Goal: Task Accomplishment & Management: Complete application form

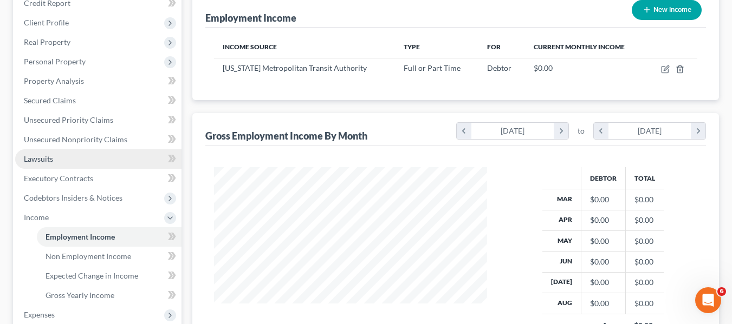
scroll to position [162, 0]
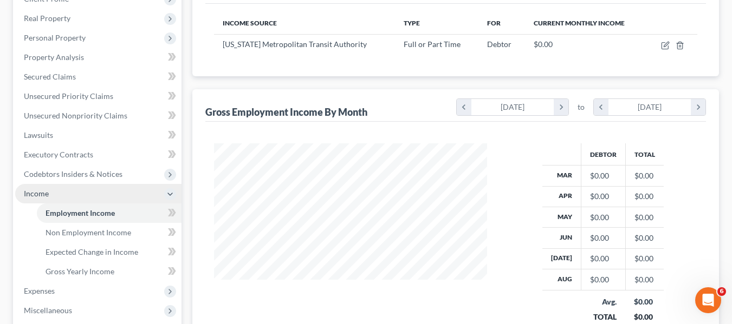
click at [86, 198] on span "Income" at bounding box center [98, 193] width 166 height 19
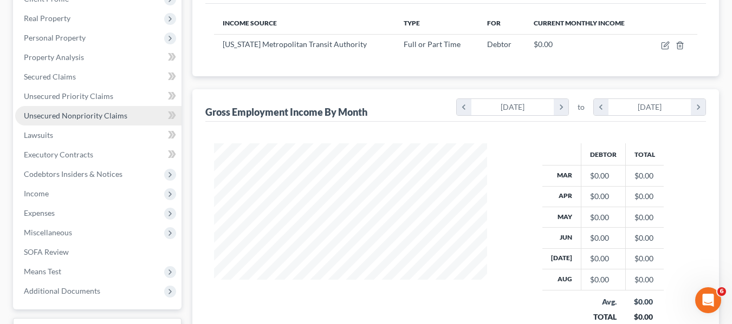
click at [102, 114] on span "Unsecured Nonpriority Claims" at bounding box center [75, 115] width 103 height 9
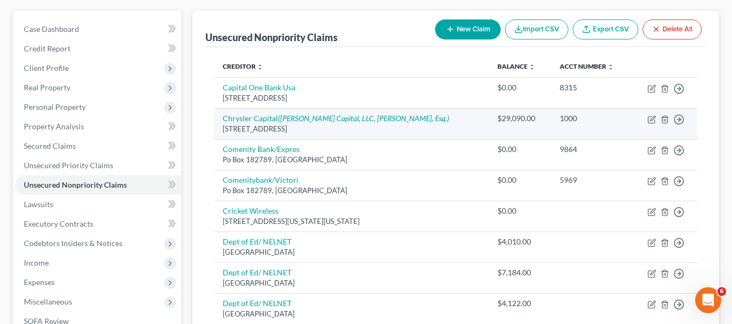
scroll to position [162, 0]
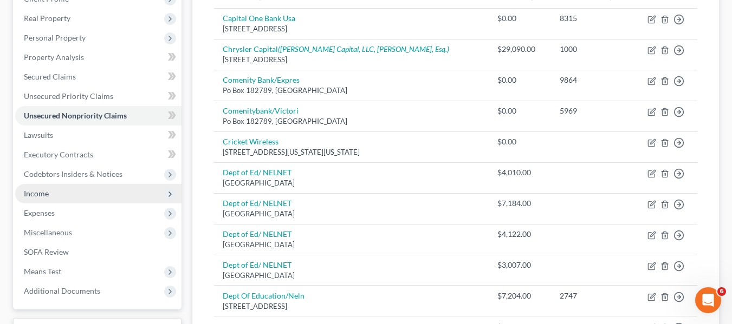
click at [80, 189] on span "Income" at bounding box center [98, 193] width 166 height 19
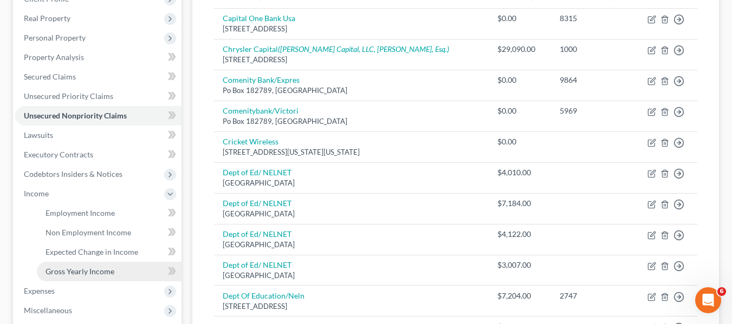
click at [121, 265] on link "Gross Yearly Income" at bounding box center [109, 271] width 145 height 19
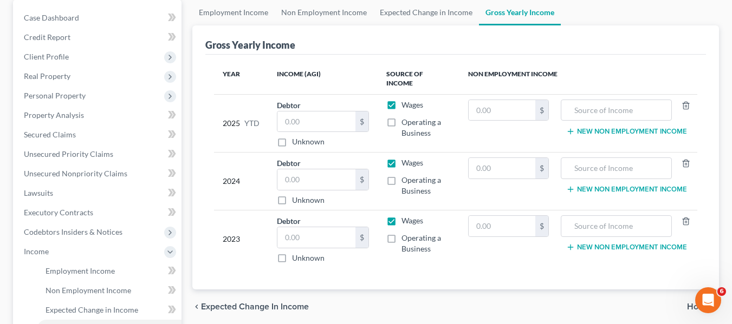
scroll to position [108, 0]
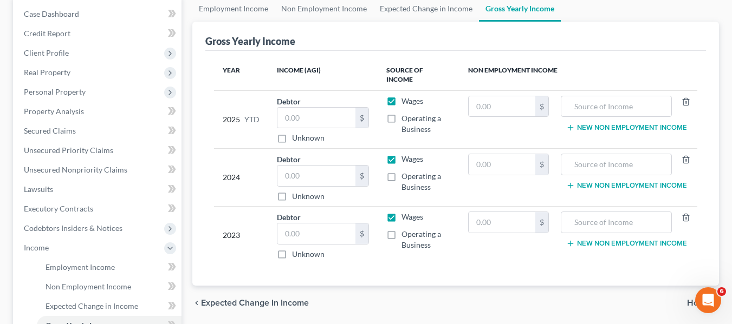
click at [401, 212] on label "Wages" at bounding box center [412, 217] width 22 height 11
click at [406, 212] on input "Wages" at bounding box center [409, 215] width 7 height 7
checkbox input "false"
click at [401, 229] on label "Operating a Business" at bounding box center [425, 240] width 49 height 22
click at [406, 229] on input "Operating a Business" at bounding box center [409, 232] width 7 height 7
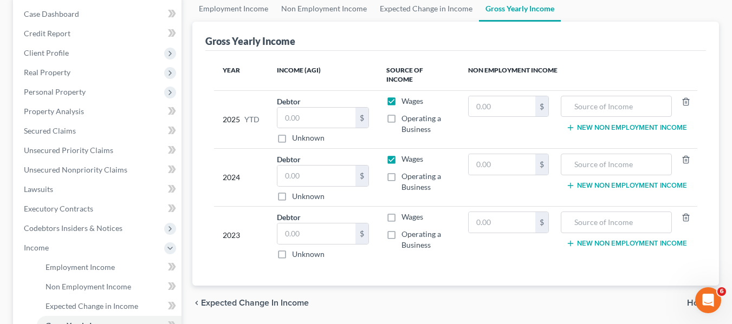
checkbox input "true"
click at [296, 224] on input "text" at bounding box center [316, 234] width 79 height 21
click at [321, 170] on input "text" at bounding box center [316, 176] width 79 height 21
type input "37,807"
click at [314, 227] on input "text" at bounding box center [316, 234] width 79 height 21
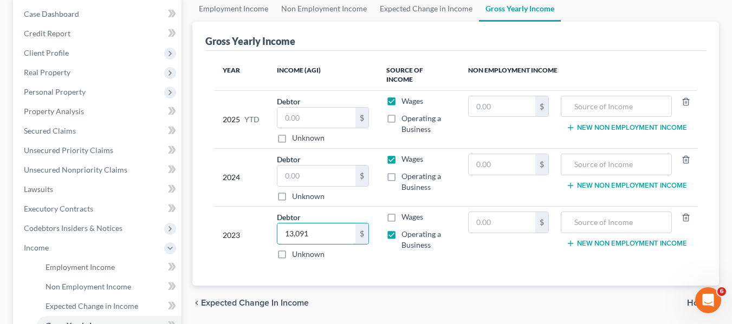
type input "13,091"
click at [401, 171] on label "Operating a Business" at bounding box center [425, 182] width 49 height 22
click at [406, 171] on input "Operating a Business" at bounding box center [409, 174] width 7 height 7
checkbox input "true"
click at [312, 166] on input "text" at bounding box center [316, 176] width 79 height 21
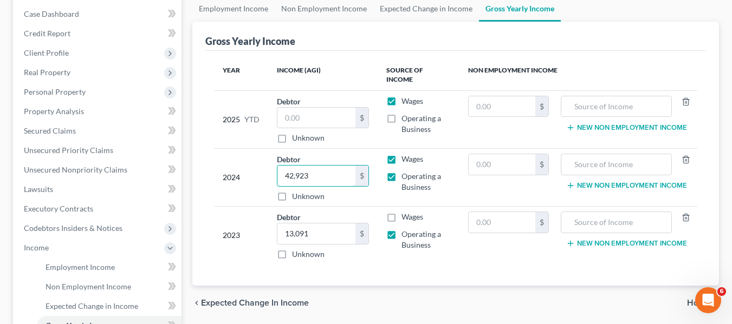
type input "42,923"
click at [441, 191] on td "Wages Operating a Business" at bounding box center [418, 178] width 82 height 58
click at [292, 110] on input "text" at bounding box center [316, 118] width 79 height 21
click at [334, 108] on input "49,752" at bounding box center [316, 118] width 79 height 21
type input "49,752.05"
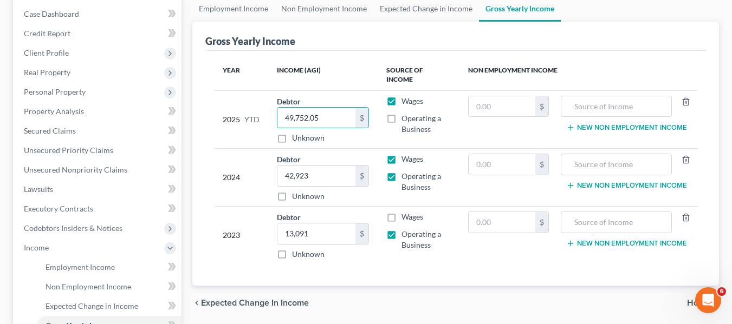
click at [475, 291] on div "chevron_left Expected Change in Income Home chevron_right" at bounding box center [455, 303] width 526 height 35
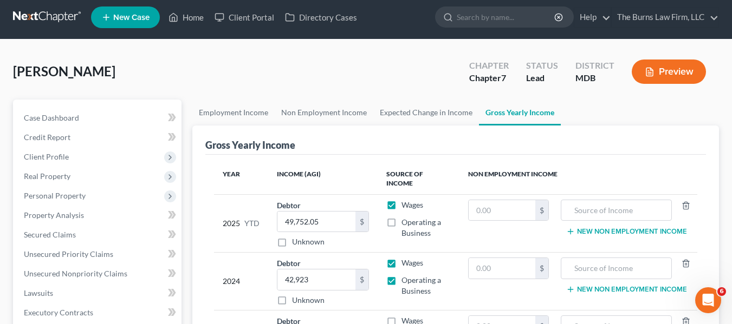
scroll to position [0, 0]
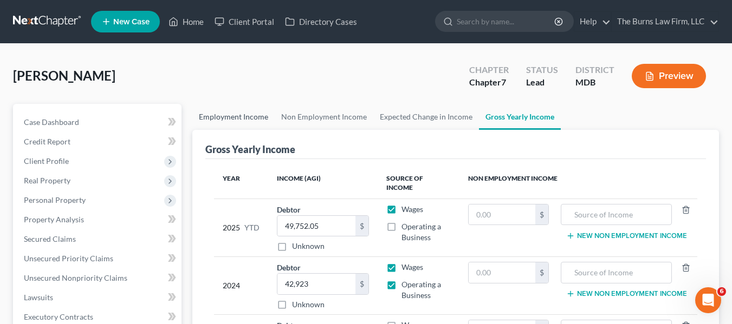
click at [260, 119] on link "Employment Income" at bounding box center [233, 117] width 82 height 26
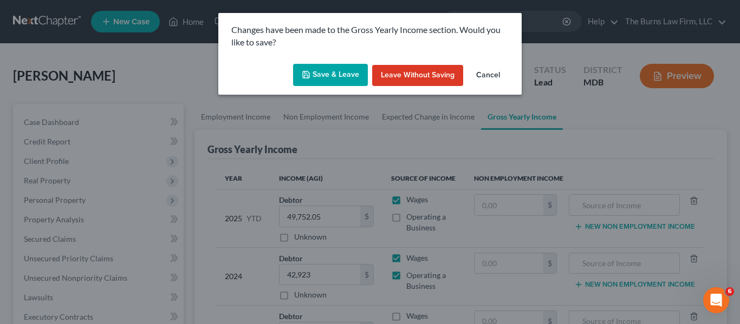
click at [321, 70] on button "Save & Leave" at bounding box center [330, 75] width 75 height 23
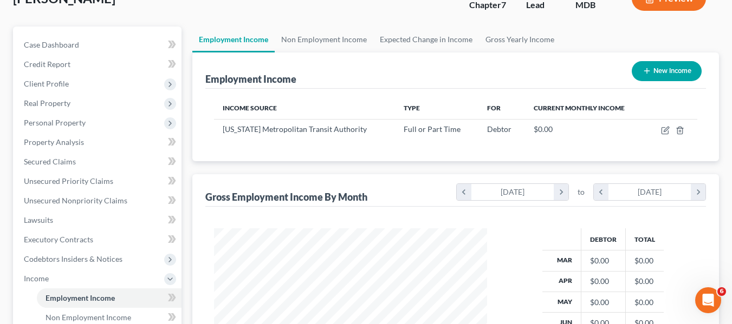
scroll to position [54, 0]
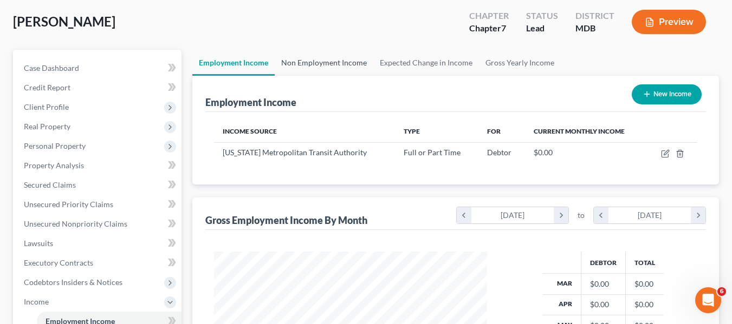
click at [324, 55] on link "Non Employment Income" at bounding box center [324, 63] width 99 height 26
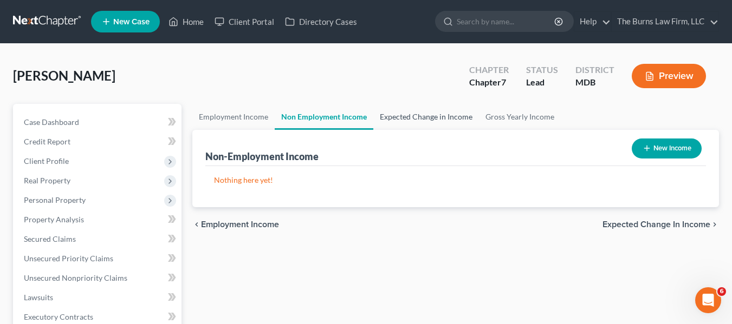
click at [434, 115] on link "Expected Change in Income" at bounding box center [426, 117] width 106 height 26
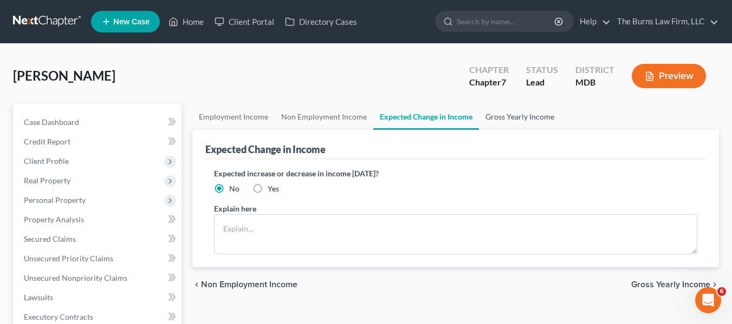
click at [509, 115] on link "Gross Yearly Income" at bounding box center [520, 117] width 82 height 26
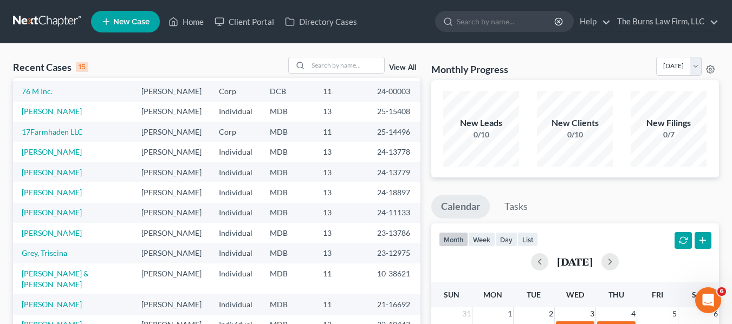
scroll to position [74, 0]
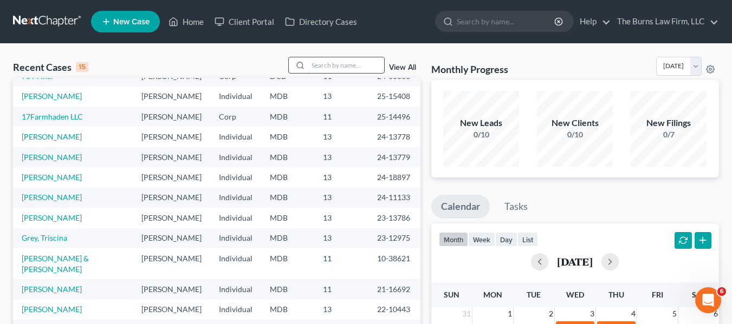
click at [338, 68] on input "search" at bounding box center [346, 65] width 76 height 16
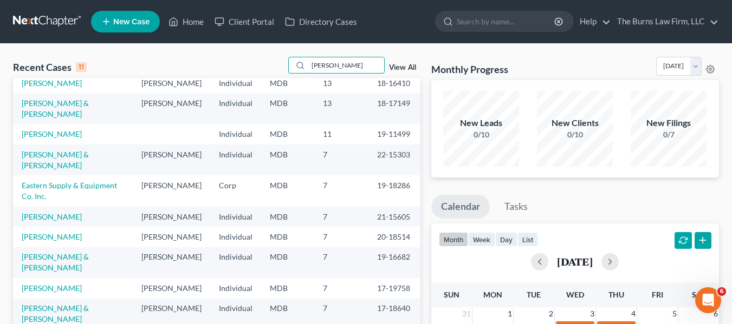
scroll to position [0, 0]
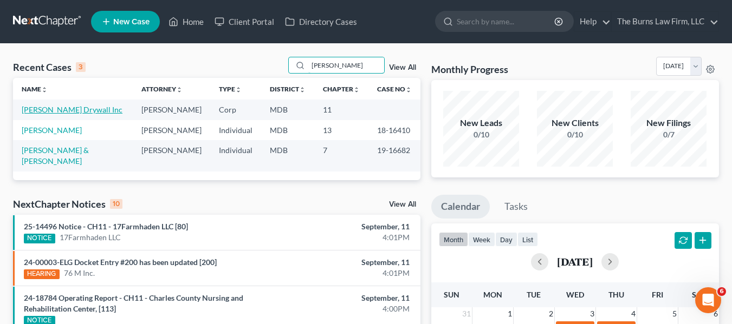
type input "[PERSON_NAME]"
click at [86, 114] on link "[PERSON_NAME] Drywall Inc" at bounding box center [72, 109] width 101 height 9
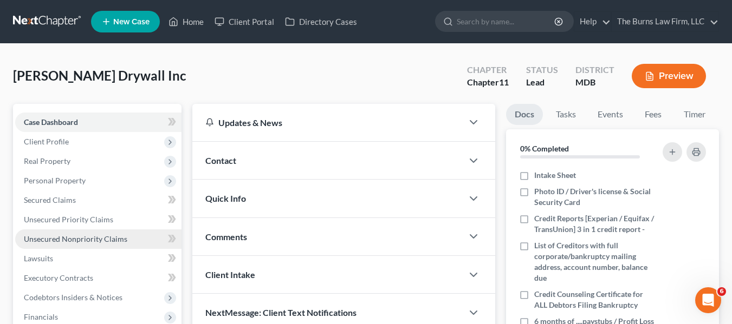
click at [68, 235] on span "Unsecured Nonpriority Claims" at bounding box center [75, 238] width 103 height 9
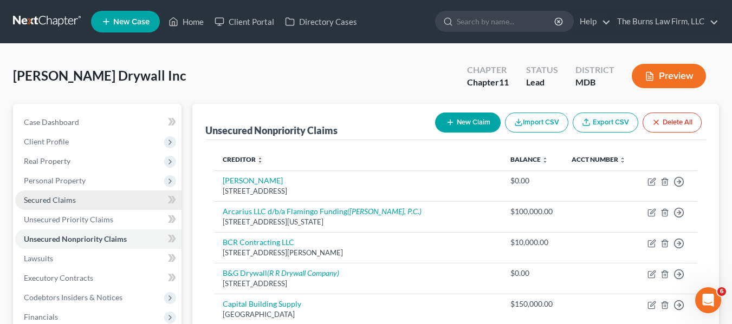
click at [70, 206] on link "Secured Claims" at bounding box center [98, 200] width 166 height 19
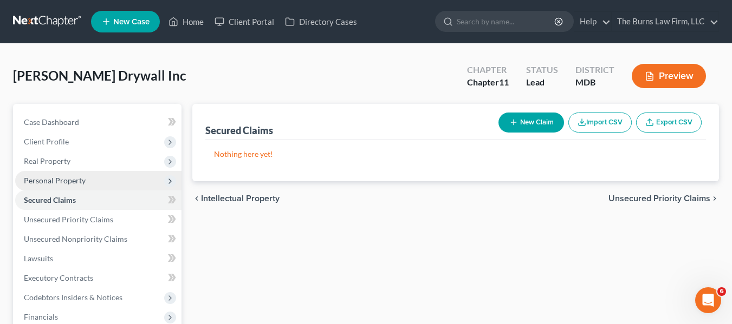
click at [78, 176] on span "Personal Property" at bounding box center [55, 180] width 62 height 9
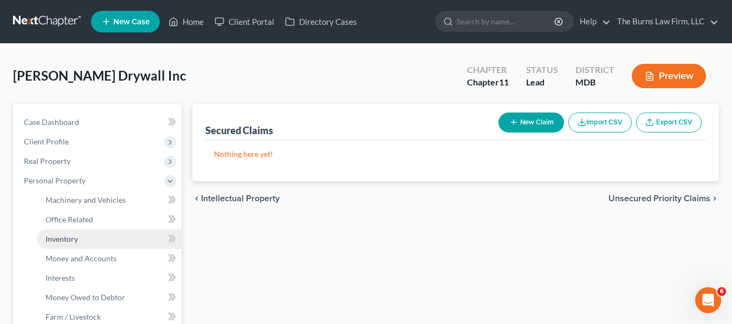
click at [96, 235] on link "Inventory" at bounding box center [109, 239] width 145 height 19
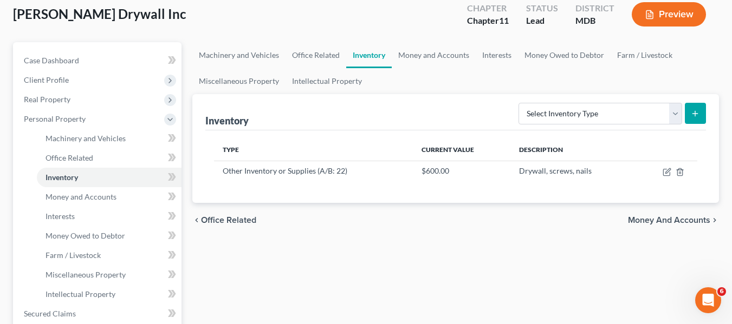
scroll to position [54, 0]
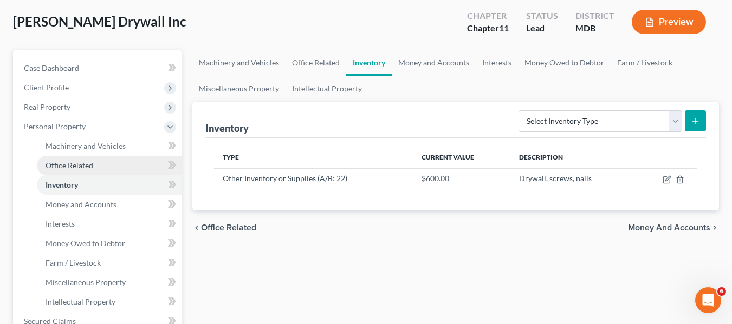
click at [110, 167] on link "Office Related" at bounding box center [109, 165] width 145 height 19
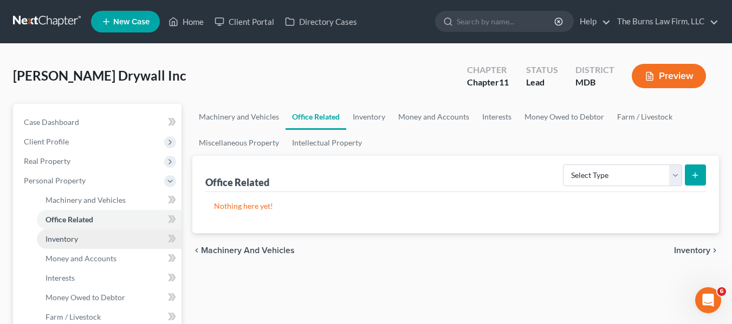
click at [68, 235] on span "Inventory" at bounding box center [61, 238] width 32 height 9
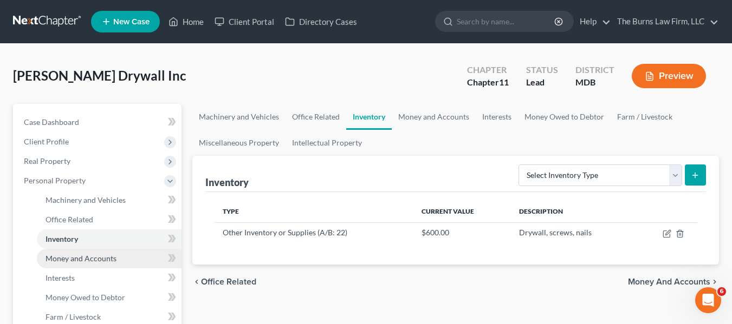
click at [72, 258] on span "Money and Accounts" at bounding box center [80, 258] width 71 height 9
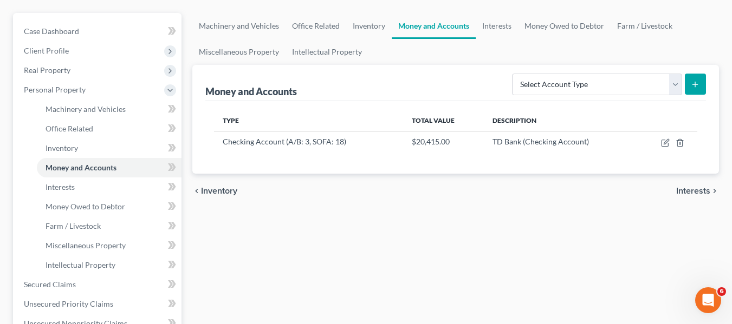
scroll to position [108, 0]
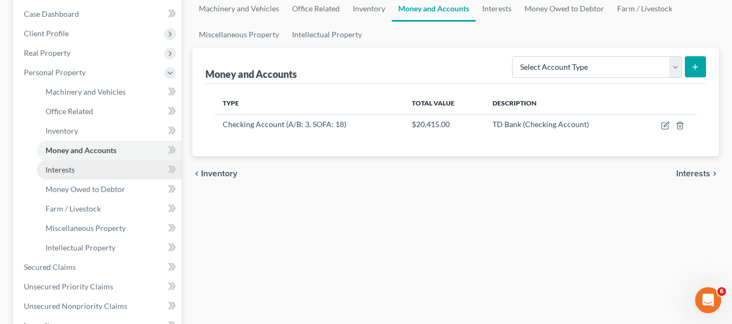
click at [71, 177] on link "Interests" at bounding box center [109, 169] width 145 height 19
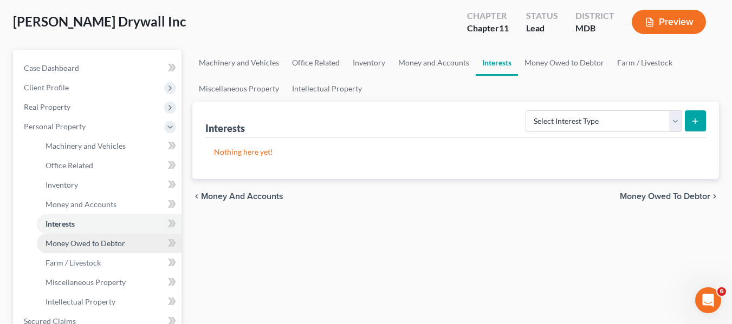
click at [90, 239] on span "Money Owed to Debtor" at bounding box center [85, 243] width 80 height 9
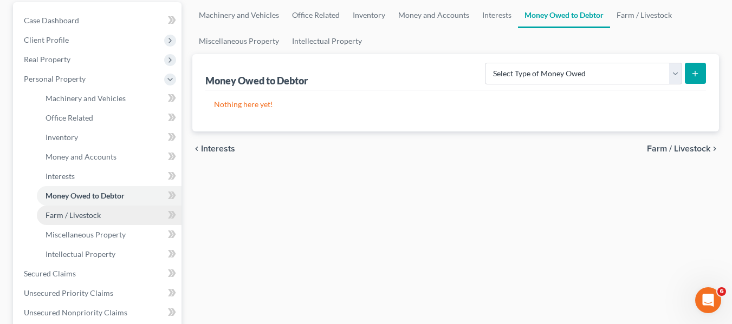
scroll to position [108, 0]
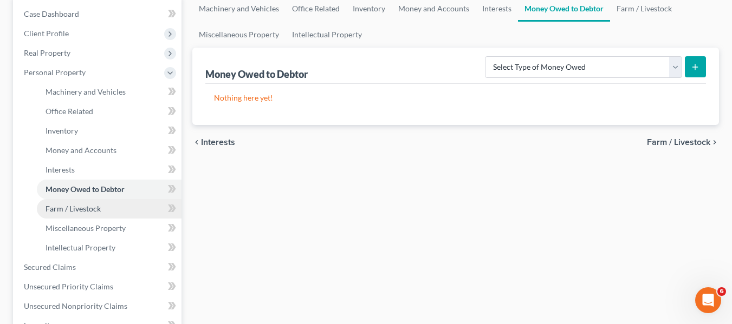
click at [101, 204] on link "Farm / Livestock" at bounding box center [109, 208] width 145 height 19
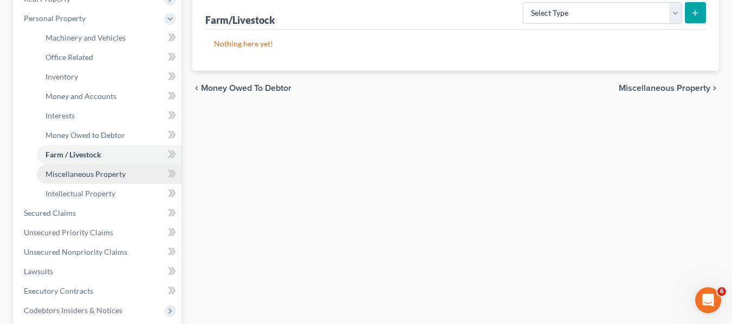
click at [104, 179] on link "Miscellaneous Property" at bounding box center [109, 174] width 145 height 19
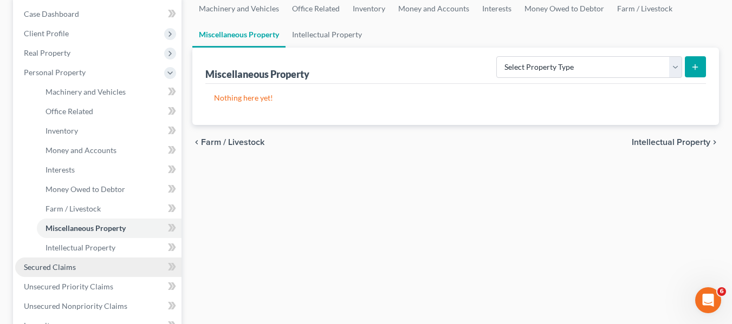
click at [100, 260] on link "Secured Claims" at bounding box center [98, 267] width 166 height 19
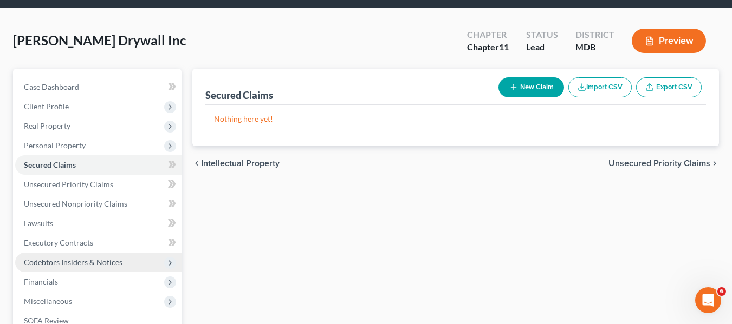
scroll to position [54, 0]
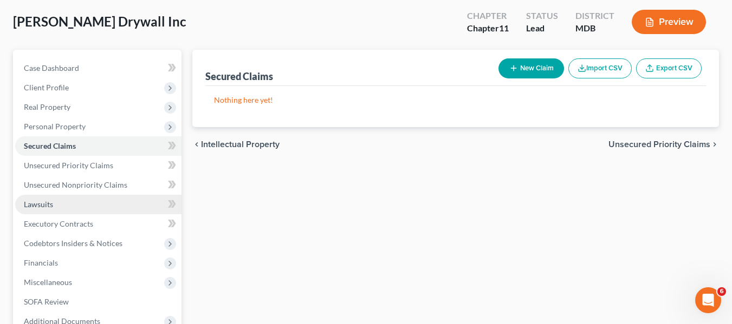
click at [80, 213] on link "Lawsuits" at bounding box center [98, 204] width 166 height 19
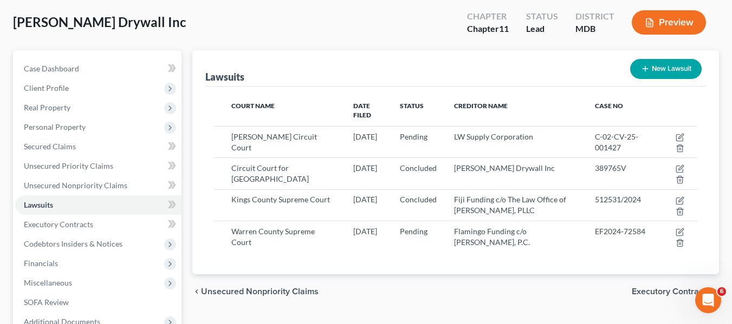
scroll to position [54, 0]
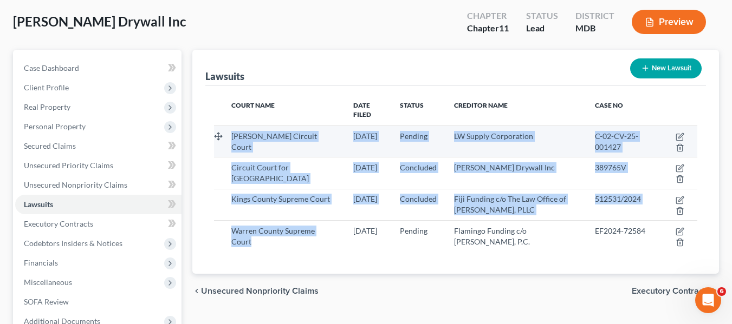
drag, startPoint x: 305, startPoint y: 232, endPoint x: 231, endPoint y: 129, distance: 127.3
click at [231, 128] on tbody "Anne Arundel Circuit Court 05/12/2025 Pending LW Supply Corporation C-02-CV-25-…" at bounding box center [455, 189] width 483 height 126
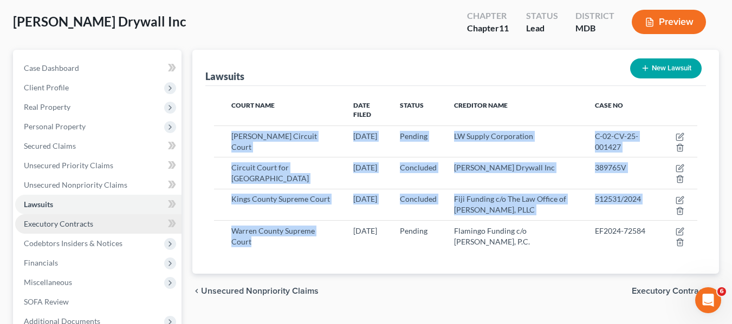
click at [61, 227] on span "Executory Contracts" at bounding box center [58, 223] width 69 height 9
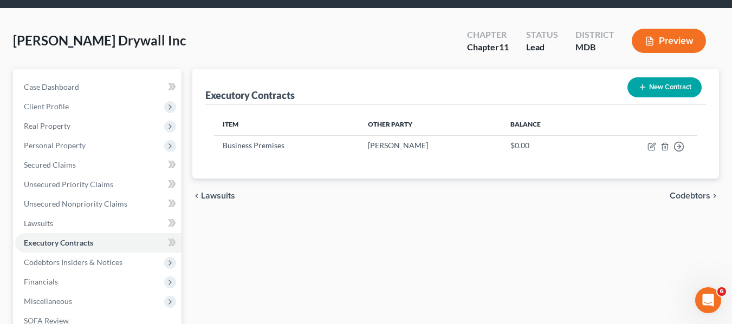
scroll to position [54, 0]
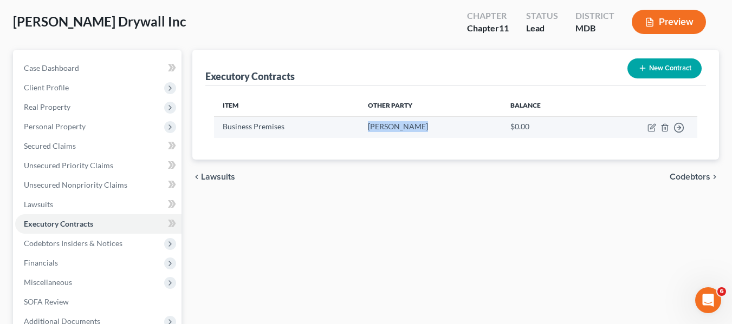
drag, startPoint x: 331, startPoint y: 125, endPoint x: 423, endPoint y: 134, distance: 93.1
click at [423, 134] on tr "Business Premises Robert L Gray $0.00 Move to D Move to E Move to F Move to Not…" at bounding box center [455, 126] width 483 height 21
click at [423, 134] on td "Robert L Gray" at bounding box center [430, 126] width 142 height 21
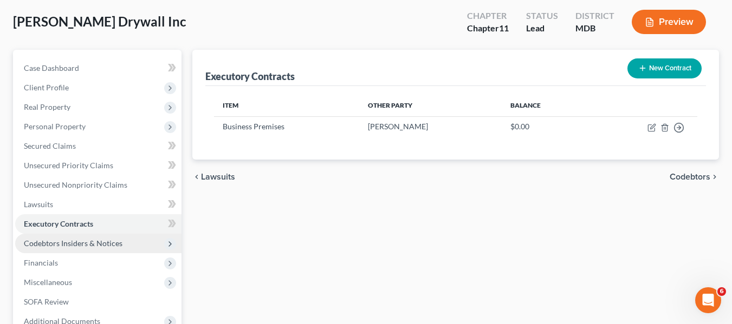
click at [60, 244] on span "Codebtors Insiders & Notices" at bounding box center [73, 243] width 99 height 9
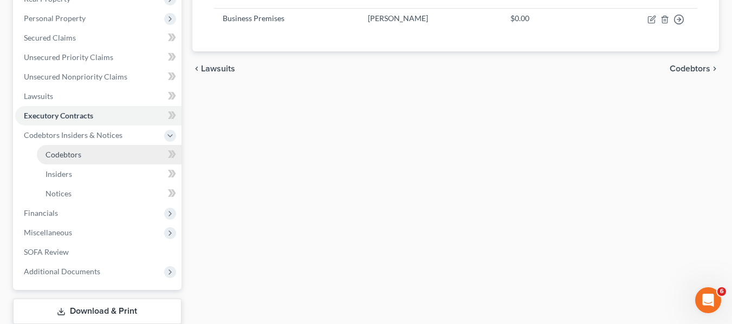
click at [88, 146] on link "Codebtors" at bounding box center [109, 154] width 145 height 19
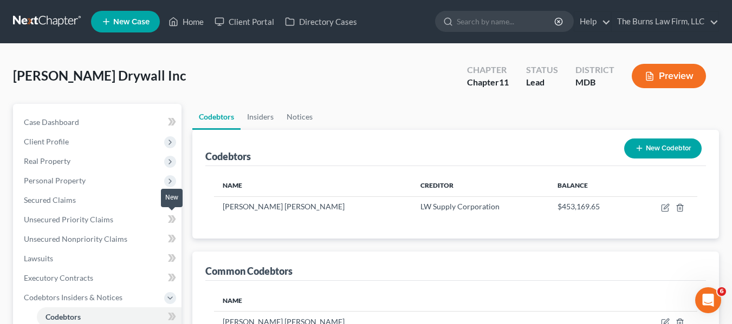
scroll to position [54, 0]
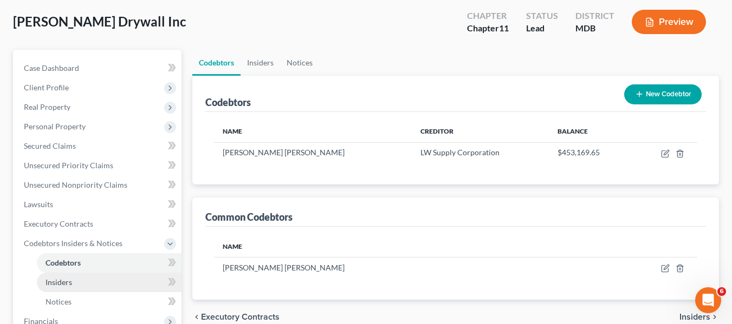
click at [92, 286] on link "Insiders" at bounding box center [109, 282] width 145 height 19
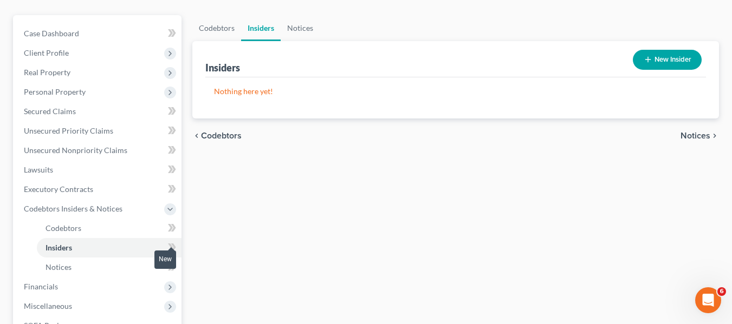
scroll to position [108, 0]
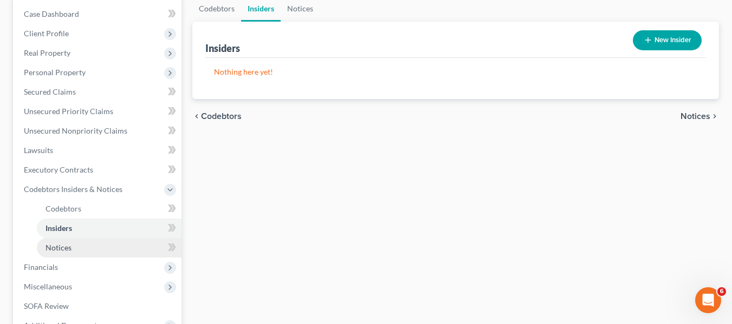
click at [78, 242] on link "Notices" at bounding box center [109, 247] width 145 height 19
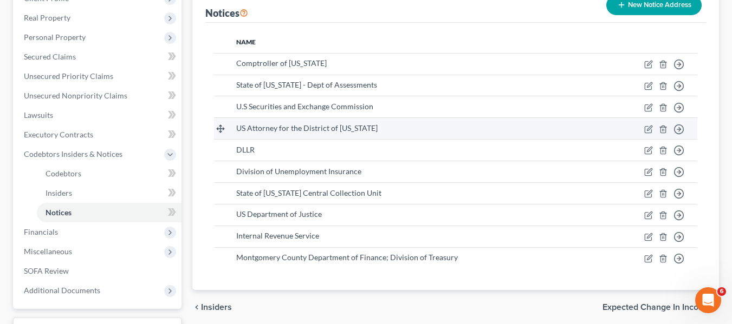
scroll to position [162, 0]
